Goal: Find specific page/section: Find specific page/section

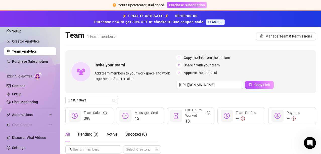
drag, startPoint x: 18, startPoint y: 83, endPoint x: 17, endPoint y: 66, distance: 17.4
click at [18, 84] on link "Content" at bounding box center [18, 86] width 13 height 4
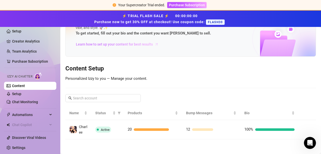
scroll to position [26, 0]
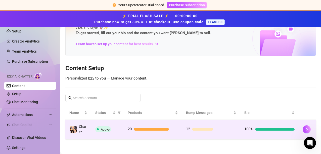
click at [97, 130] on span "Active" at bounding box center [103, 129] width 16 height 6
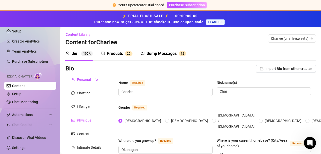
radio input "true"
type input "[DATE]"
click at [24, 102] on link "Chat Monitoring" at bounding box center [25, 102] width 26 height 4
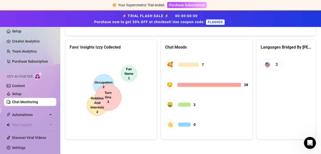
scroll to position [304, 0]
